Goal: Task Accomplishment & Management: Use online tool/utility

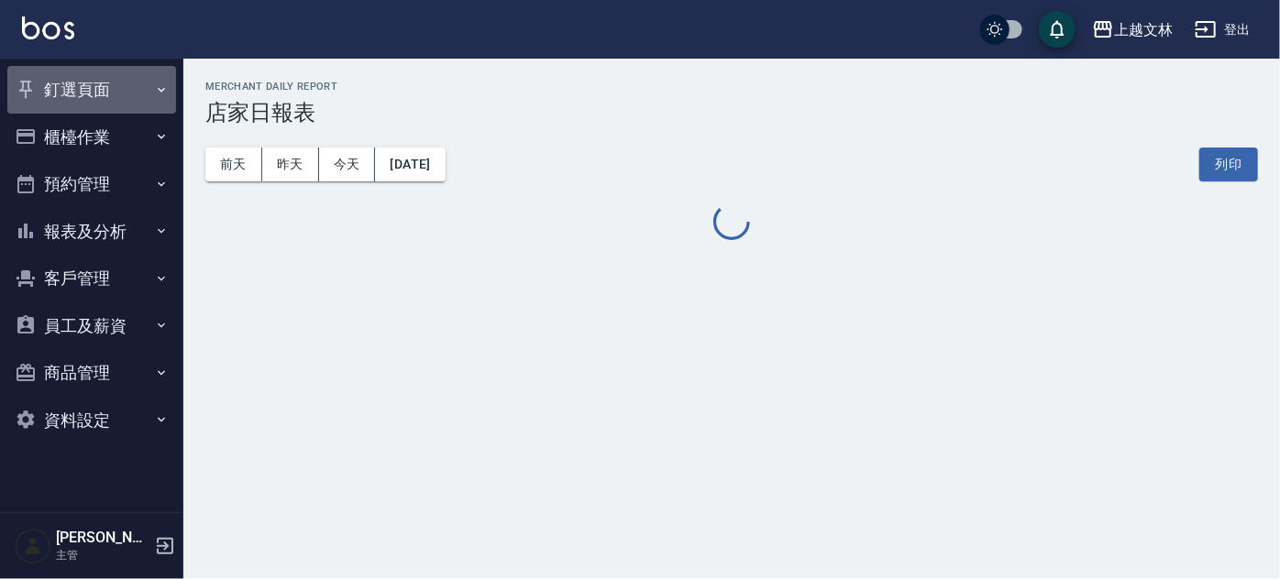
click at [88, 94] on button "釘選頁面" at bounding box center [91, 90] width 169 height 48
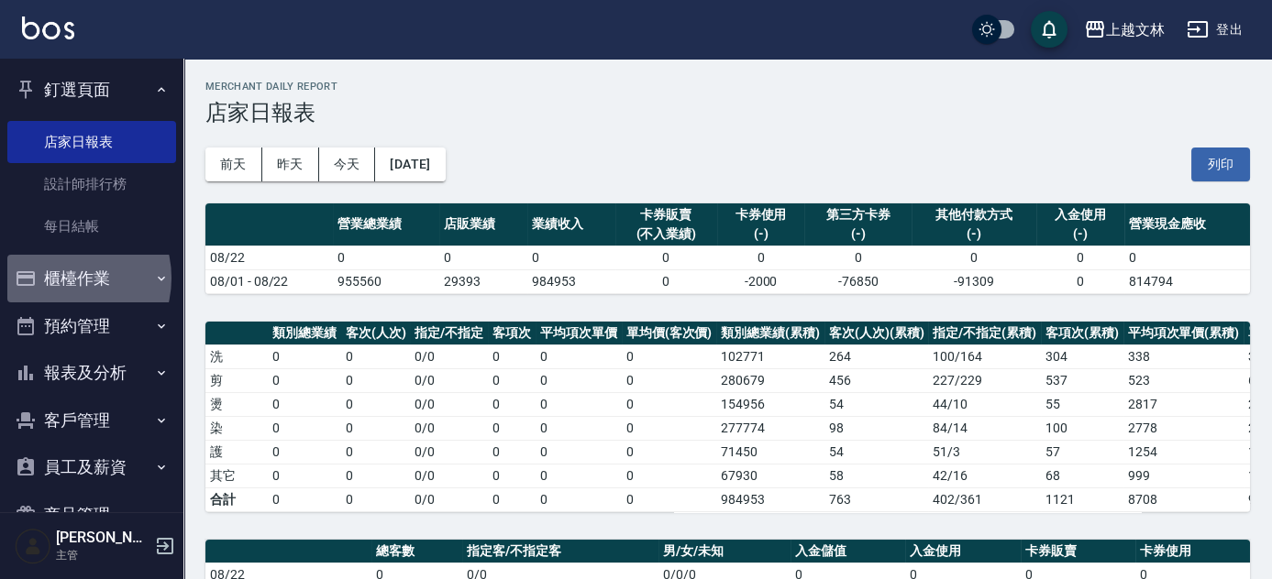
click at [64, 278] on button "櫃檯作業" at bounding box center [91, 279] width 169 height 48
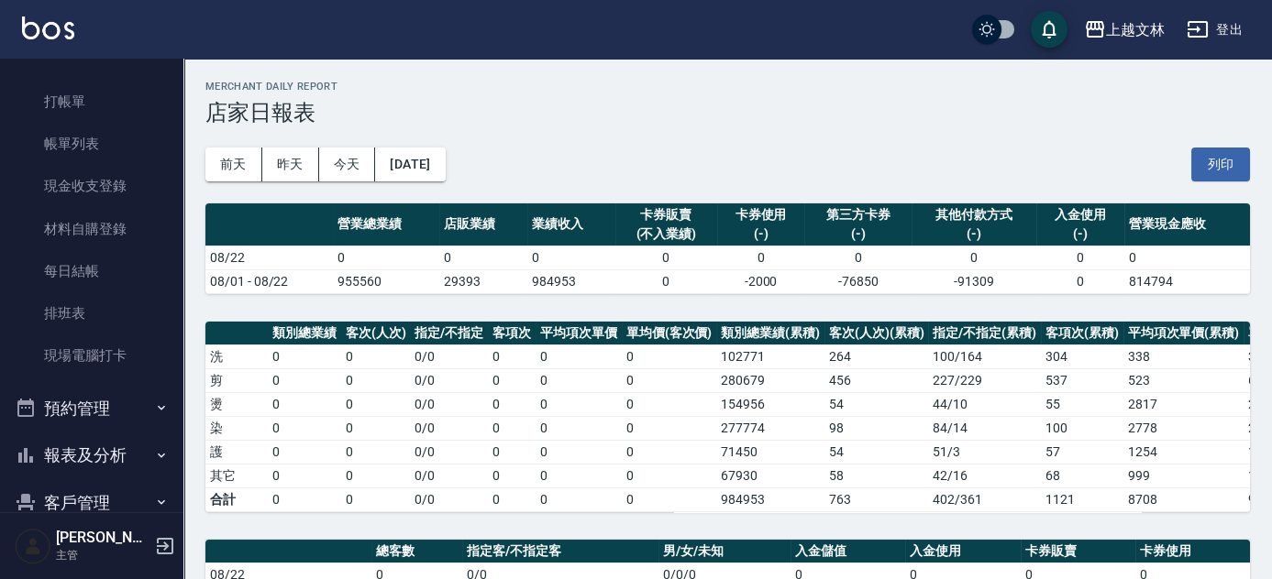
scroll to position [234, 0]
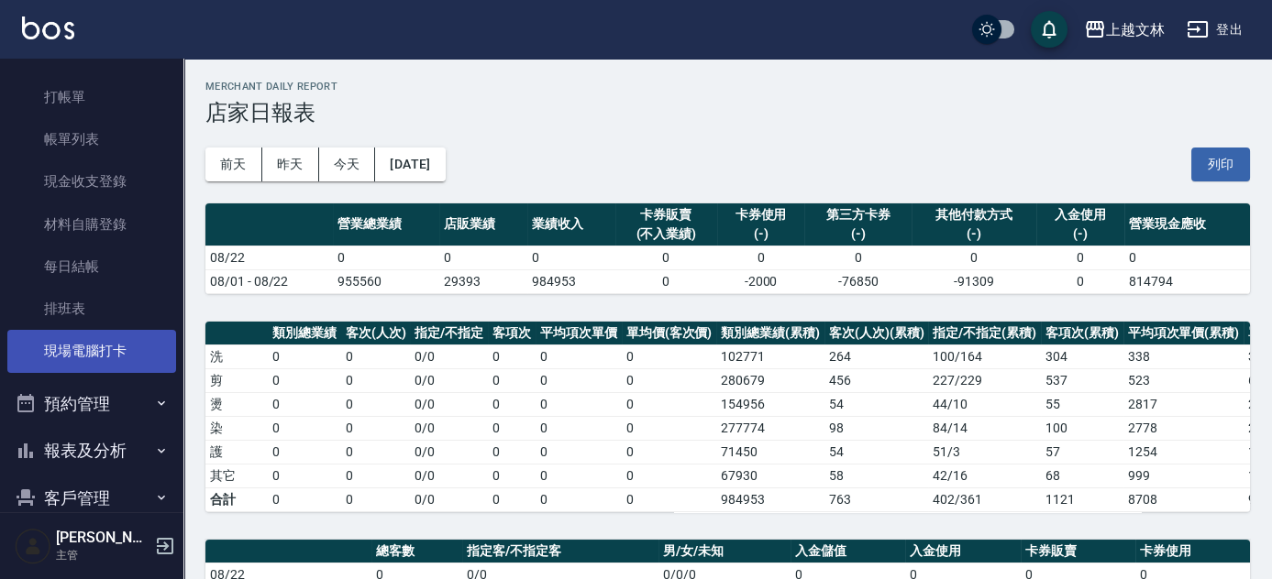
click at [96, 350] on link "現場電腦打卡" at bounding box center [91, 351] width 169 height 42
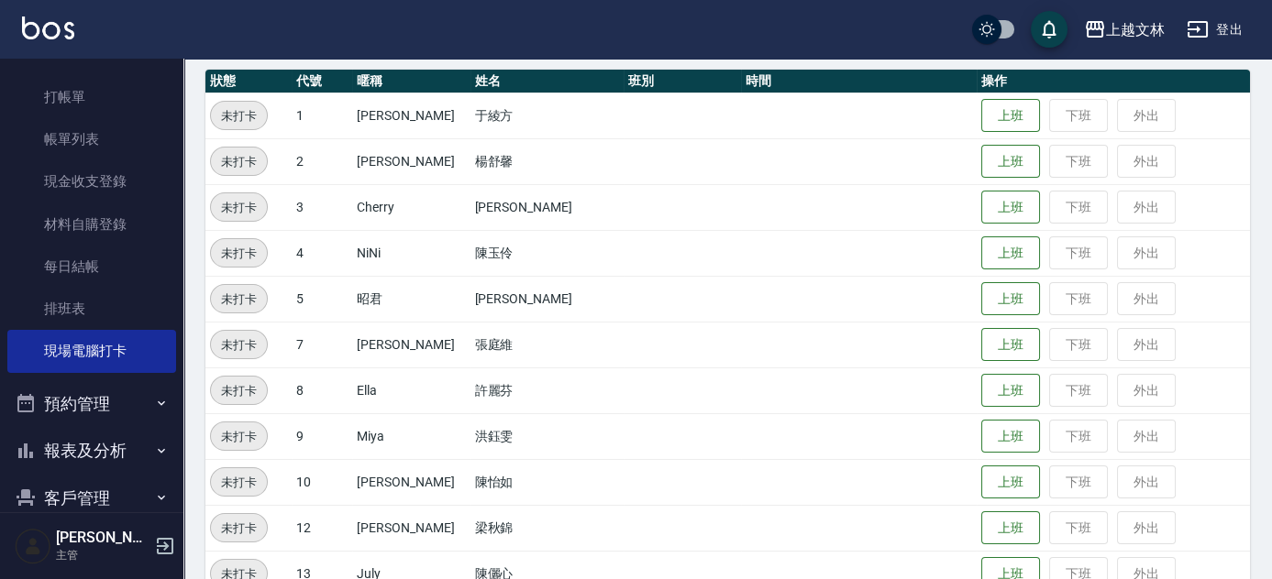
scroll to position [205, 0]
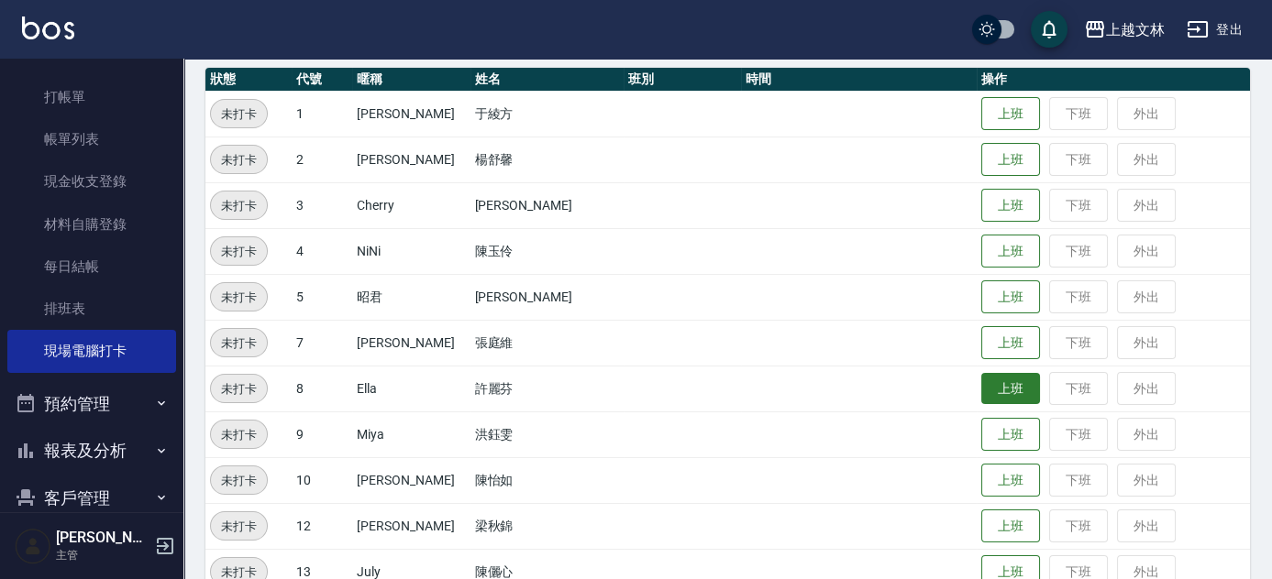
click at [981, 376] on button "上班" at bounding box center [1010, 389] width 59 height 32
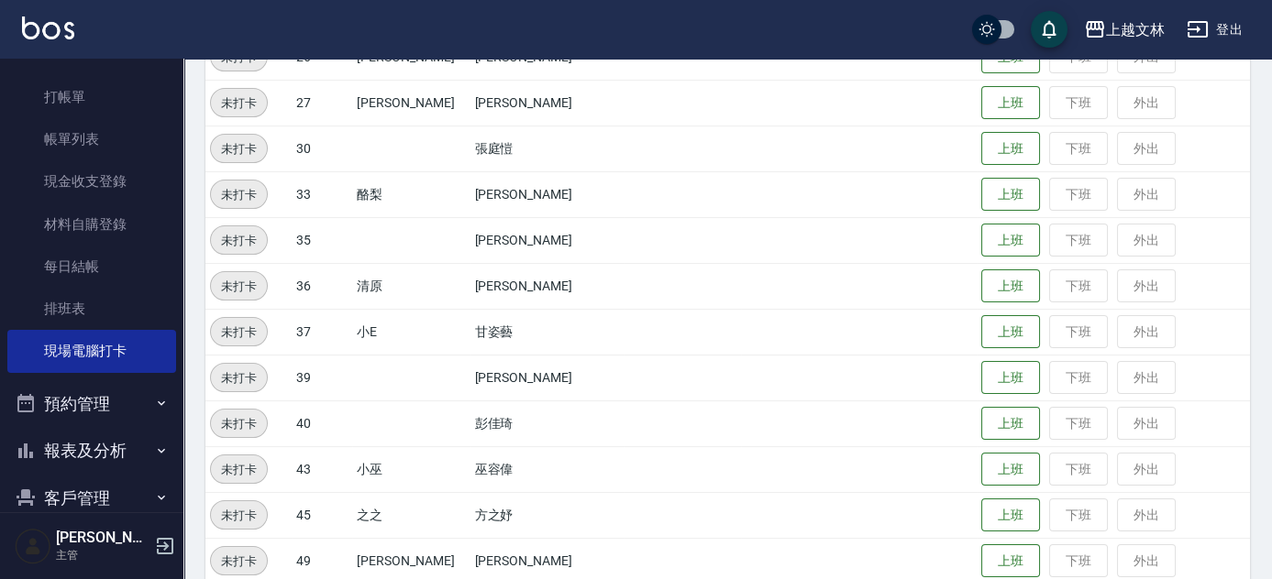
scroll to position [873, 0]
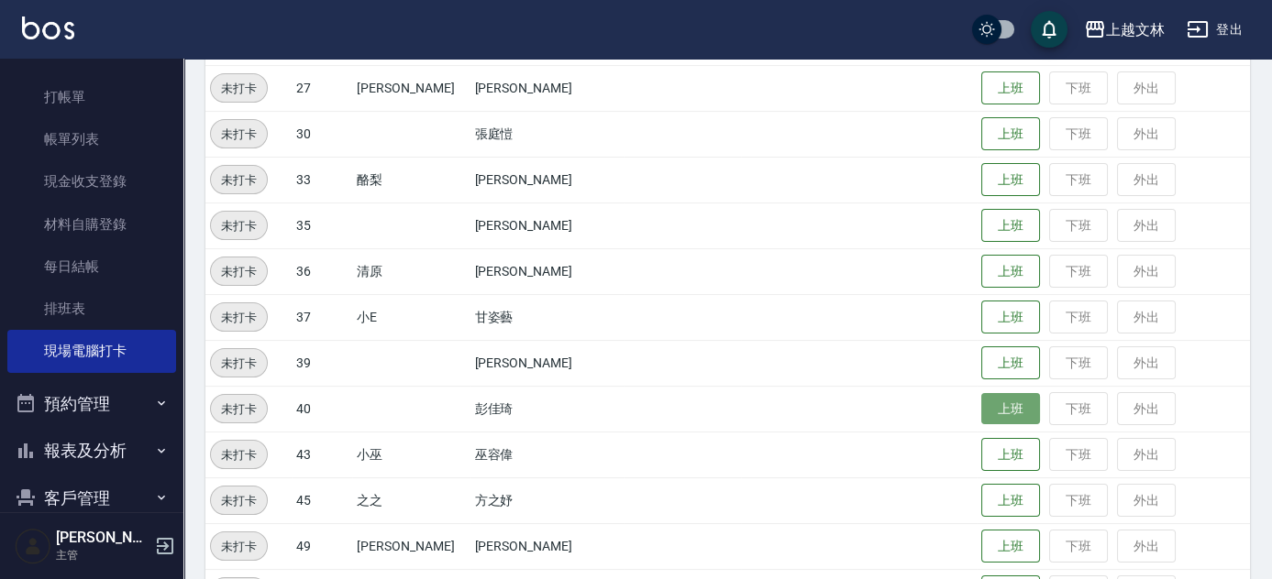
click at [992, 397] on button "上班" at bounding box center [1010, 409] width 59 height 32
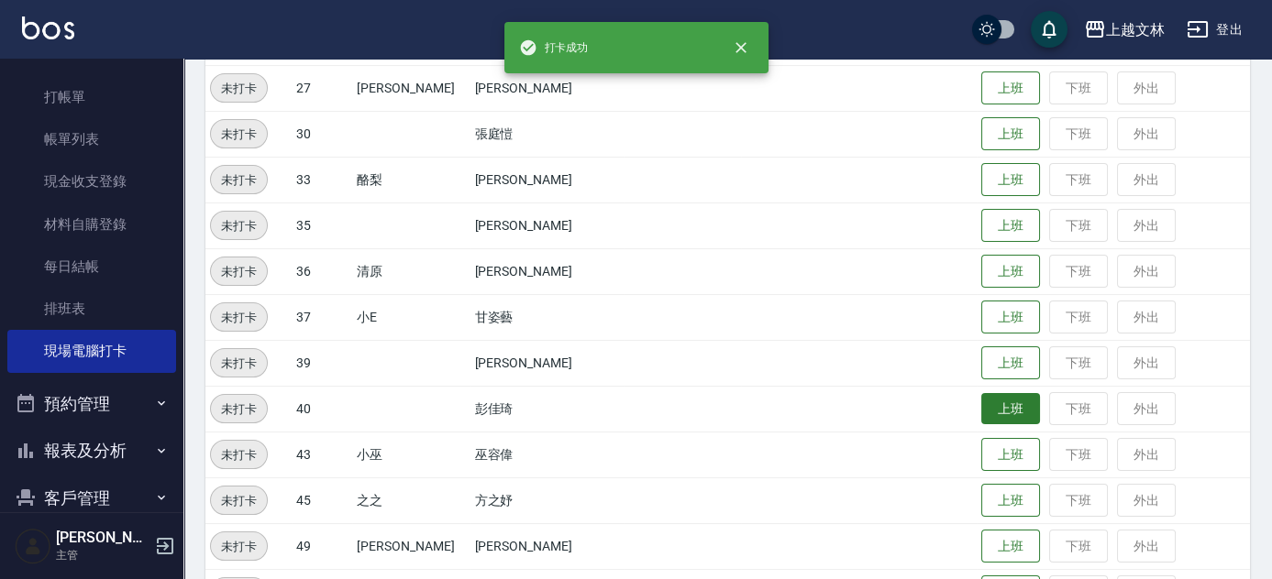
click at [1000, 405] on button "上班" at bounding box center [1010, 409] width 59 height 32
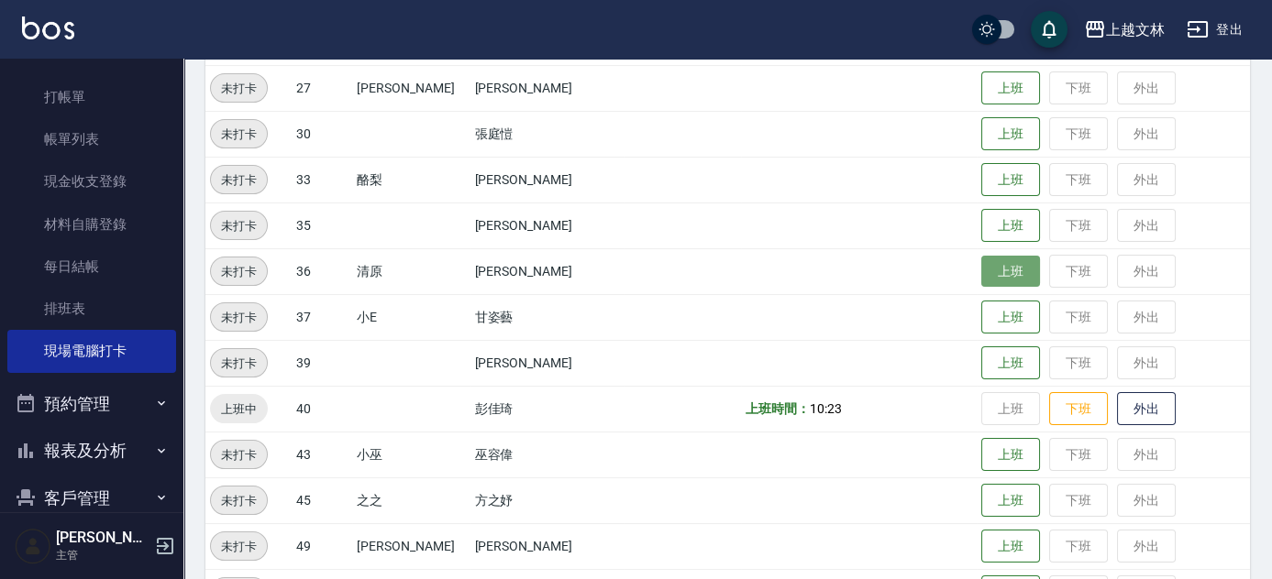
click at [999, 280] on button "上班" at bounding box center [1010, 272] width 59 height 32
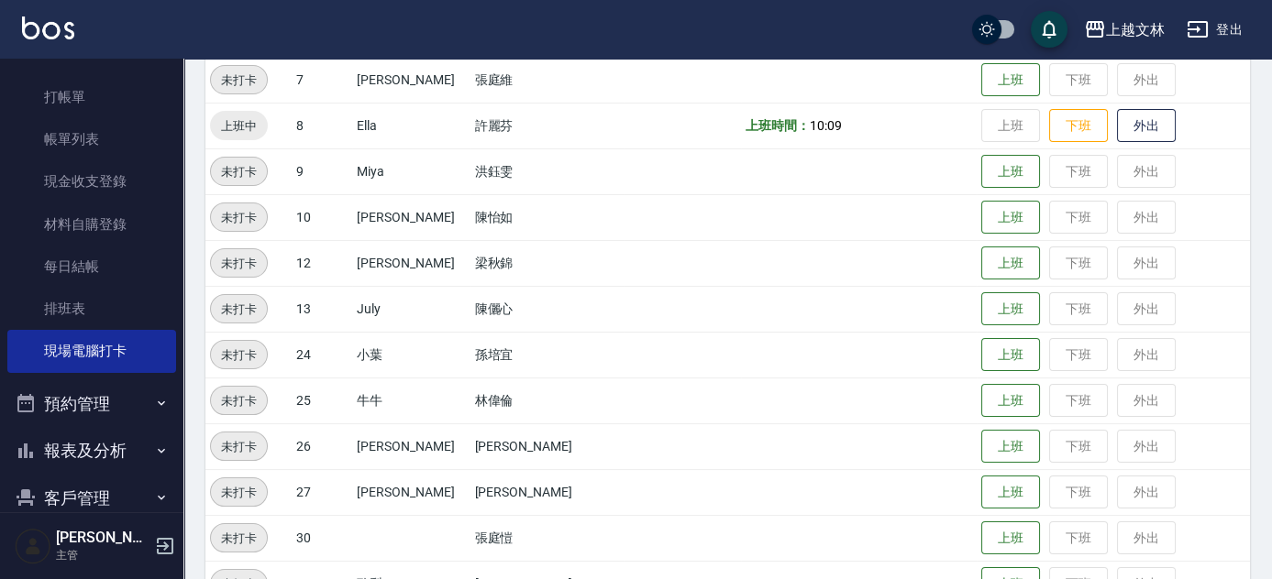
scroll to position [289, 0]
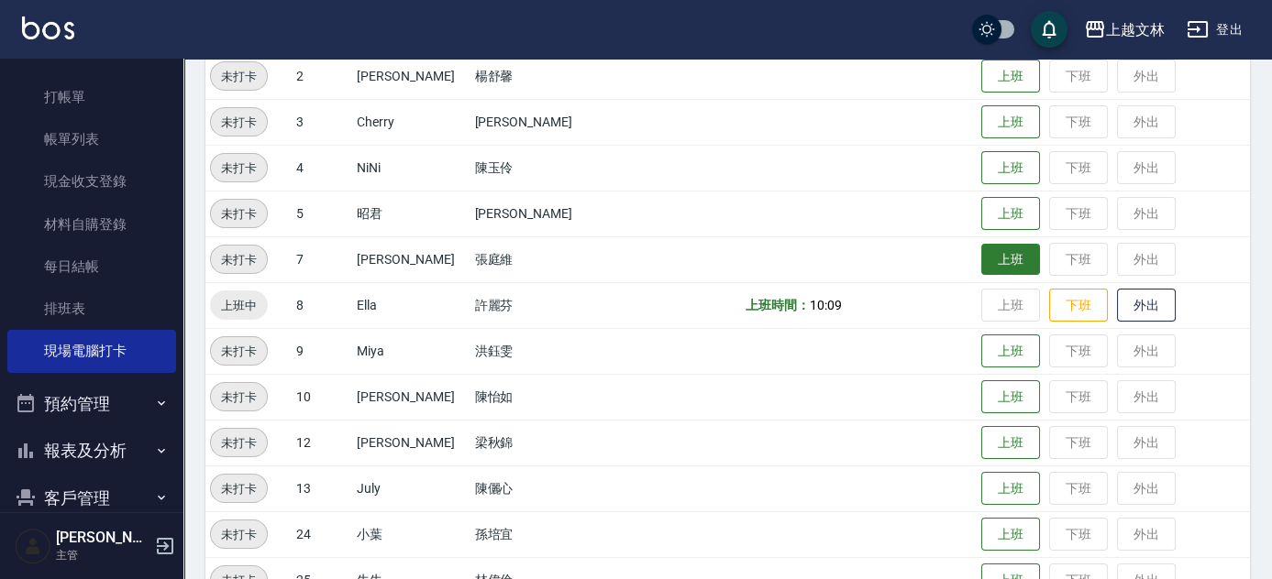
click at [981, 259] on button "上班" at bounding box center [1010, 260] width 59 height 32
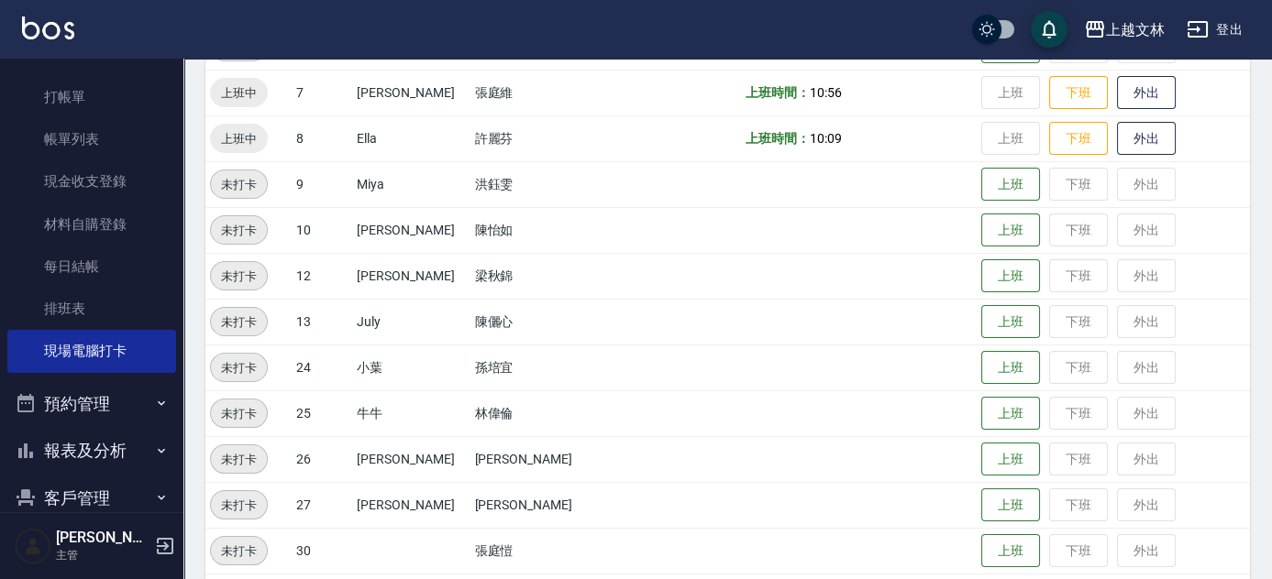
scroll to position [963, 0]
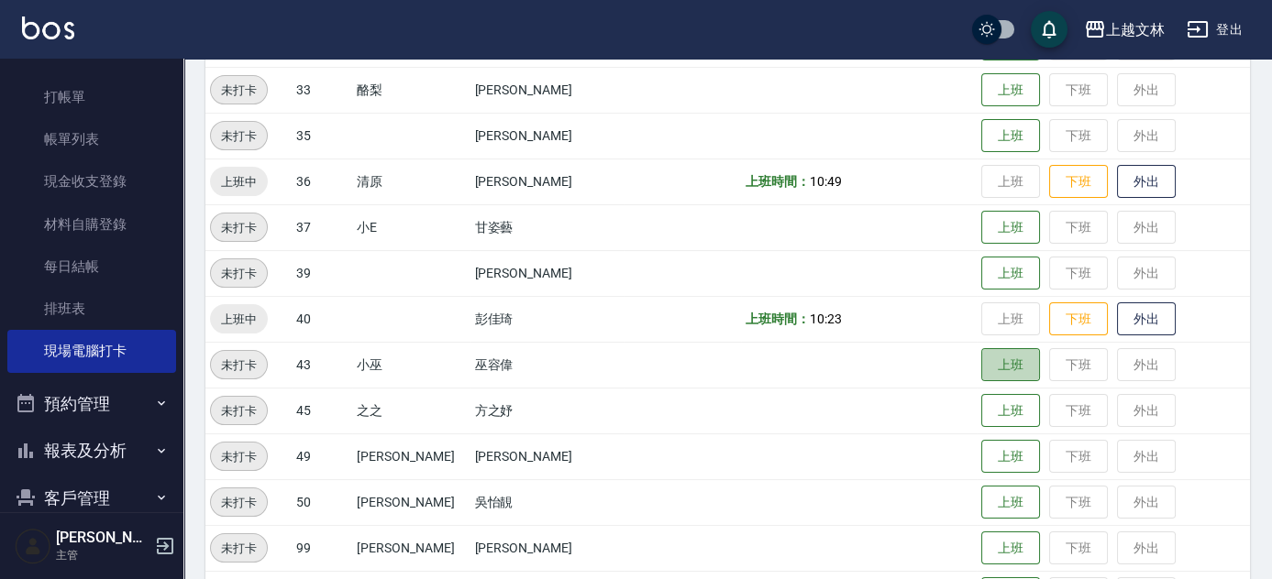
drag, startPoint x: 995, startPoint y: 354, endPoint x: 934, endPoint y: 320, distance: 69.4
click at [992, 354] on button "上班" at bounding box center [1010, 365] width 59 height 34
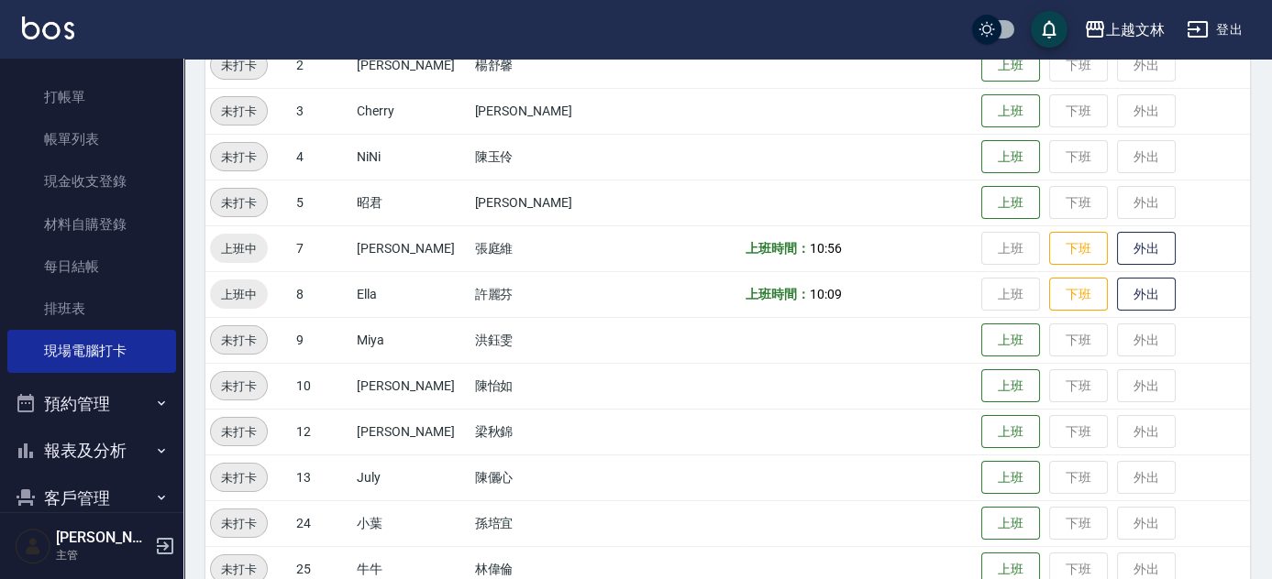
scroll to position [295, 0]
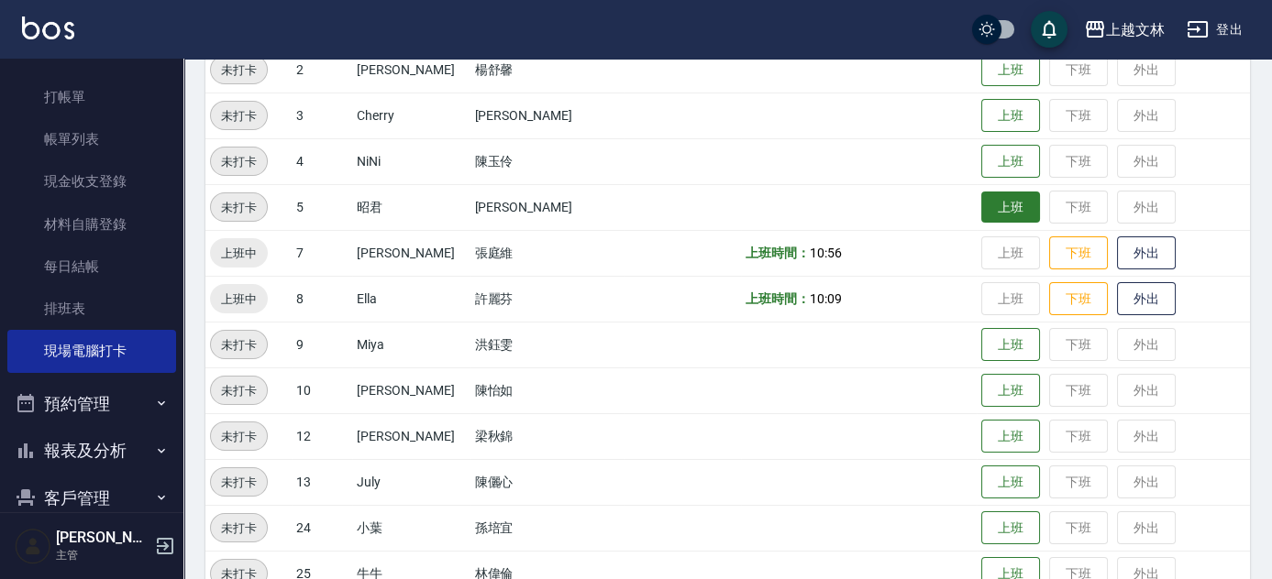
click at [986, 215] on button "上班" at bounding box center [1010, 208] width 59 height 32
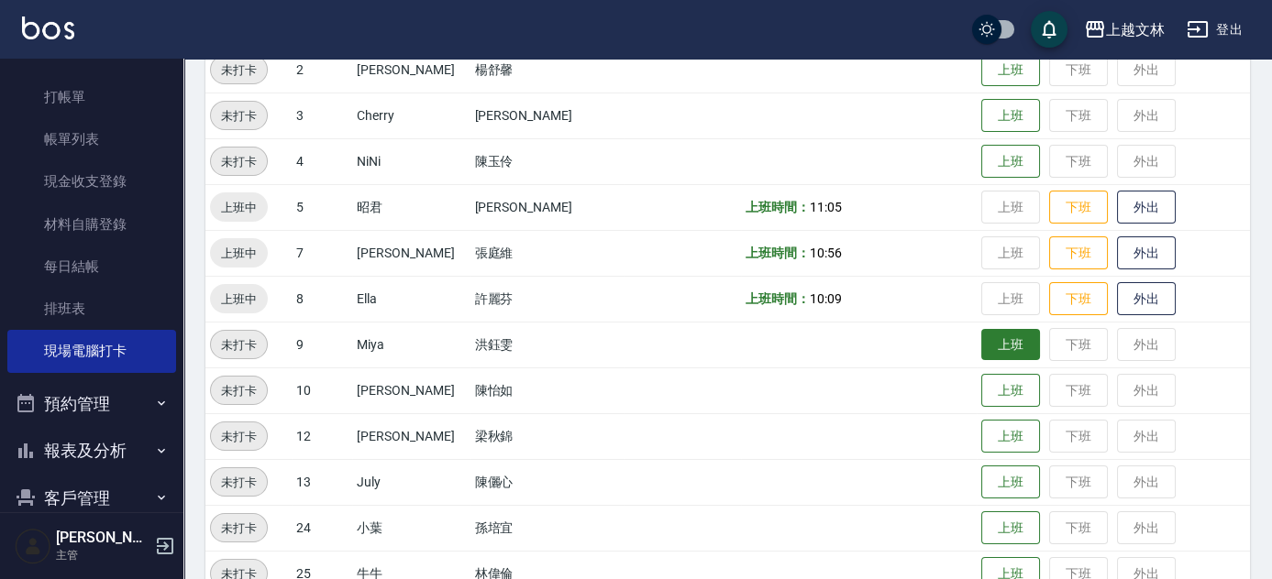
click at [981, 353] on button "上班" at bounding box center [1010, 345] width 59 height 32
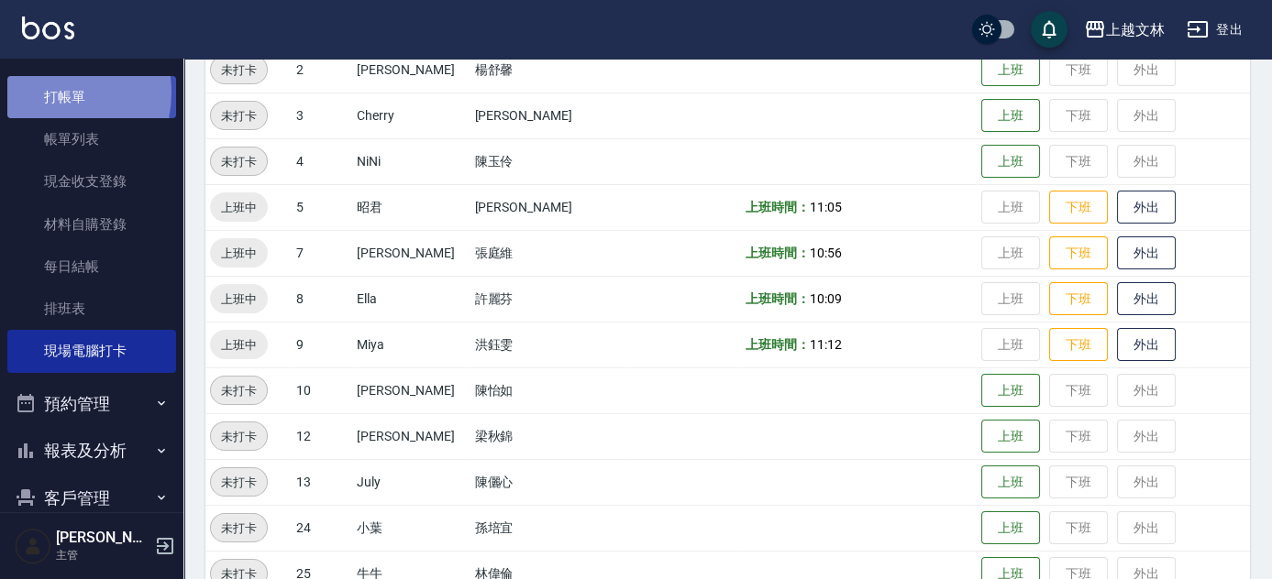
click at [43, 92] on link "打帳單" at bounding box center [91, 97] width 169 height 42
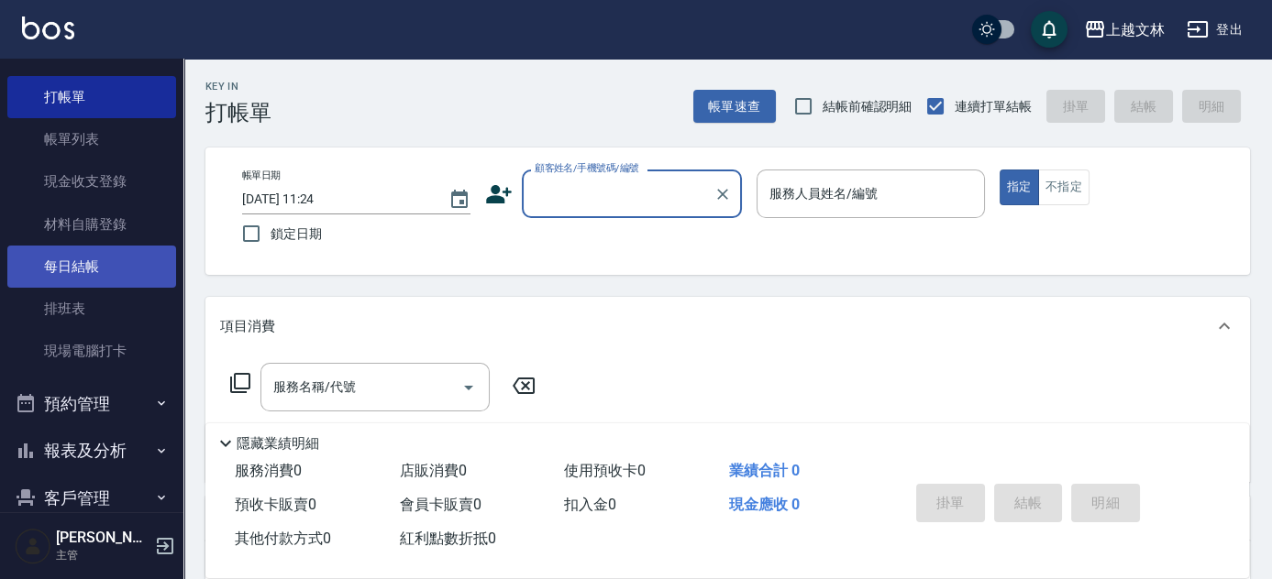
click at [92, 262] on link "每日結帳" at bounding box center [91, 267] width 169 height 42
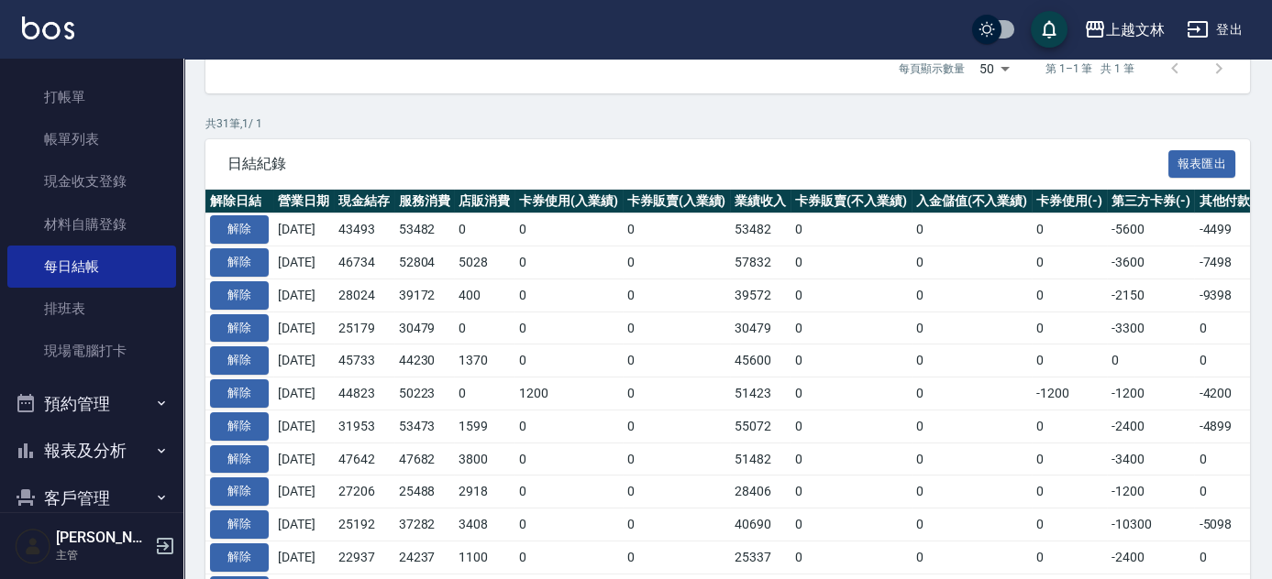
scroll to position [324, 0]
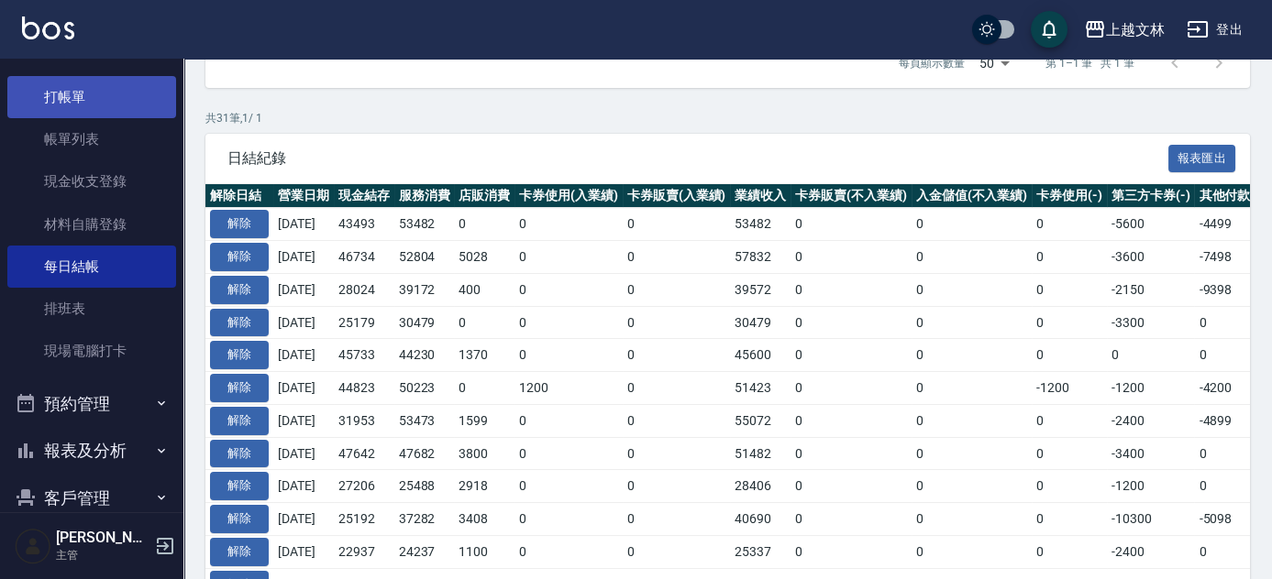
click at [94, 102] on link "打帳單" at bounding box center [91, 97] width 169 height 42
